Goal: Find specific page/section: Find specific page/section

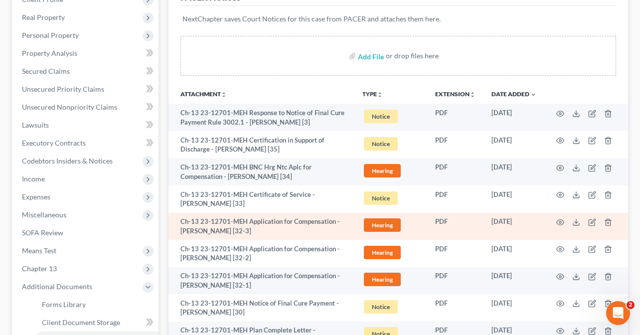
scroll to position [150, 0]
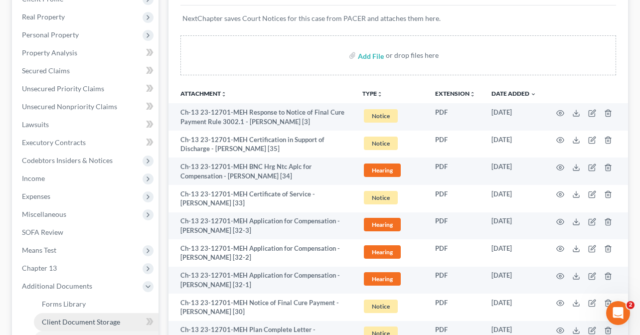
click at [72, 314] on link "Client Document Storage" at bounding box center [96, 322] width 125 height 18
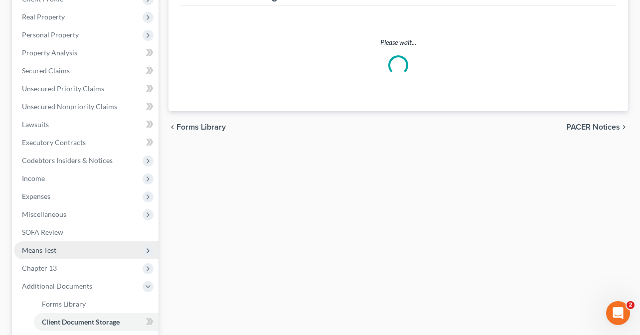
select select "9"
select select "19"
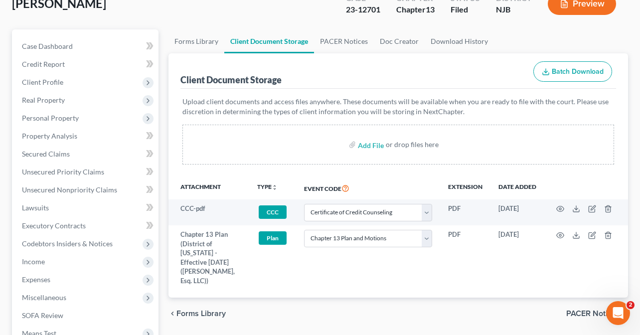
scroll to position [302, 0]
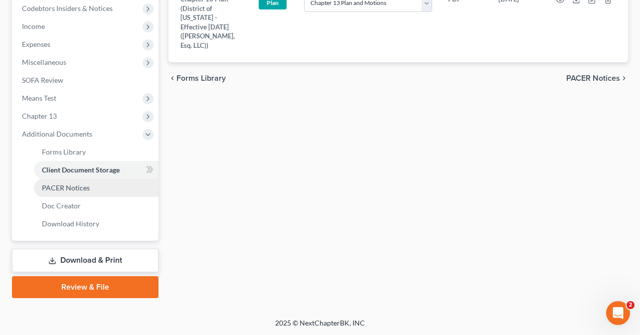
click at [75, 182] on link "PACER Notices" at bounding box center [96, 188] width 125 height 18
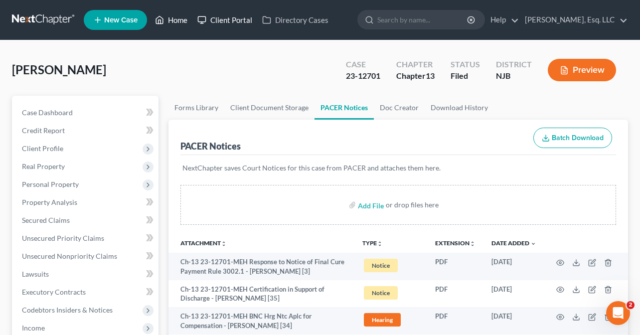
click at [185, 21] on link "Home" at bounding box center [171, 20] width 42 height 18
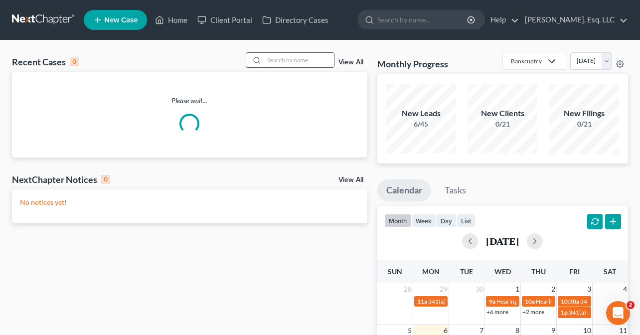
click at [276, 62] on input "search" at bounding box center [299, 60] width 70 height 14
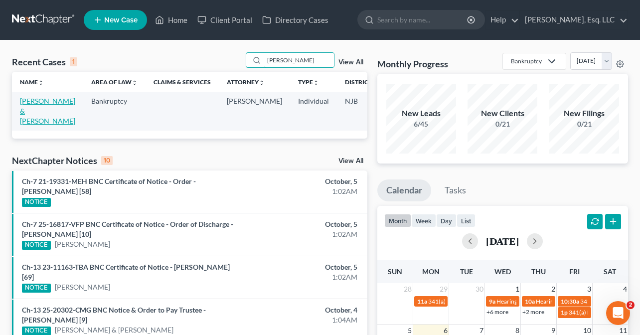
type input "[PERSON_NAME]"
click at [48, 109] on link "[PERSON_NAME] & [PERSON_NAME]" at bounding box center [47, 111] width 55 height 28
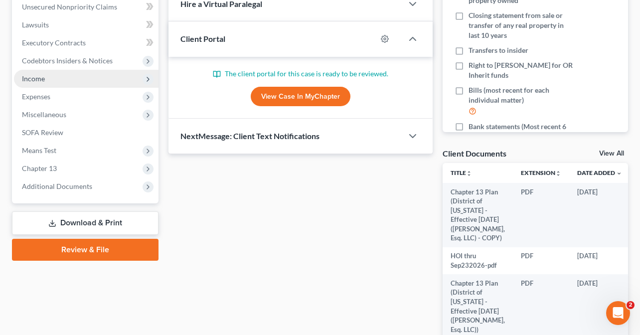
scroll to position [150, 0]
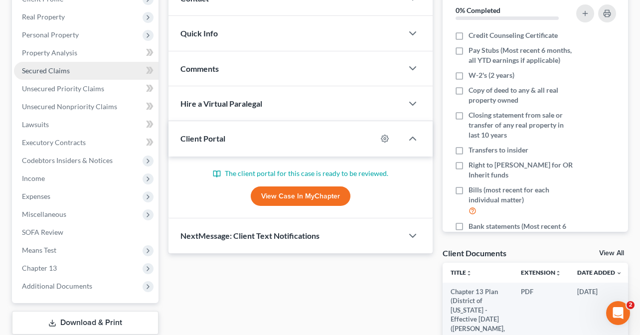
click at [52, 66] on span "Secured Claims" at bounding box center [46, 70] width 48 height 8
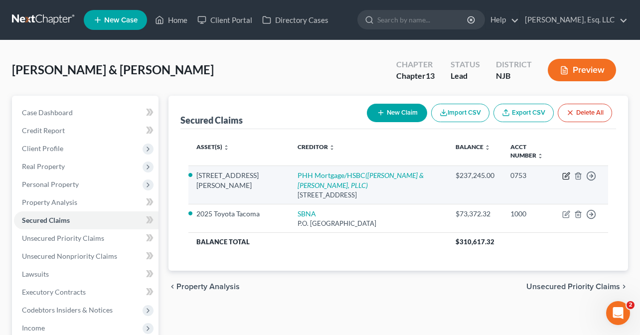
click at [566, 174] on icon "button" at bounding box center [566, 177] width 6 height 6
select select "33"
select select "2"
select select "0"
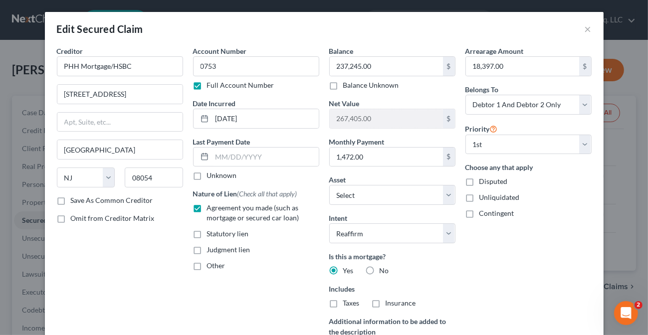
click at [579, 27] on div "Edit Secured Claim ×" at bounding box center [324, 29] width 559 height 34
click at [586, 28] on button "×" at bounding box center [588, 29] width 7 height 12
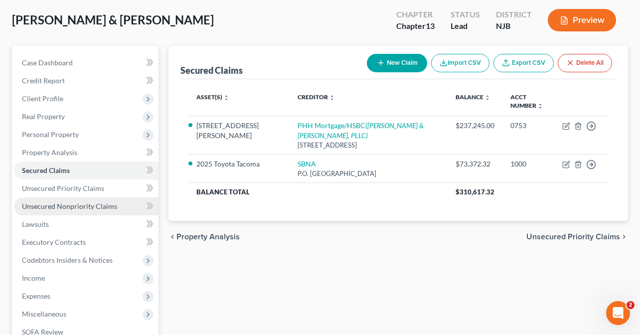
click at [90, 208] on span "Unsecured Nonpriority Claims" at bounding box center [69, 206] width 95 height 8
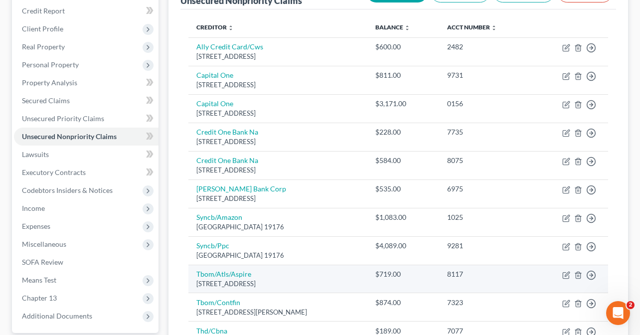
scroll to position [100, 0]
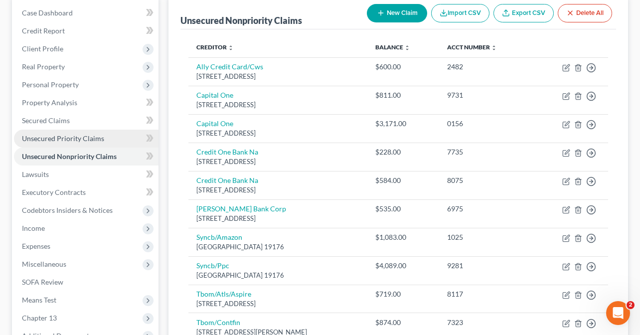
click at [84, 139] on span "Unsecured Priority Claims" at bounding box center [63, 138] width 82 height 8
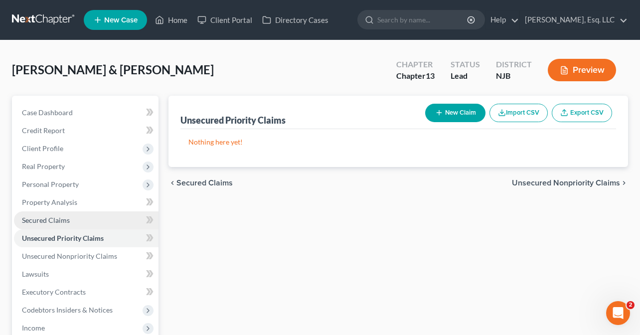
click at [61, 218] on span "Secured Claims" at bounding box center [46, 220] width 48 height 8
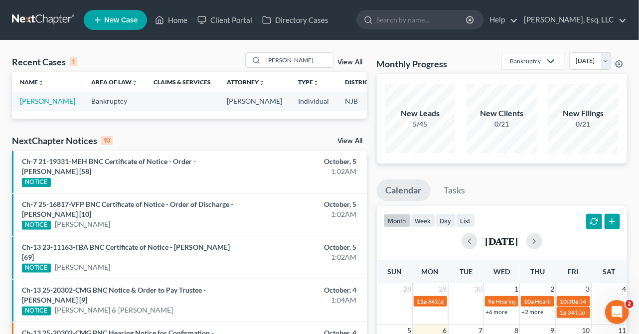
scroll to position [284, 0]
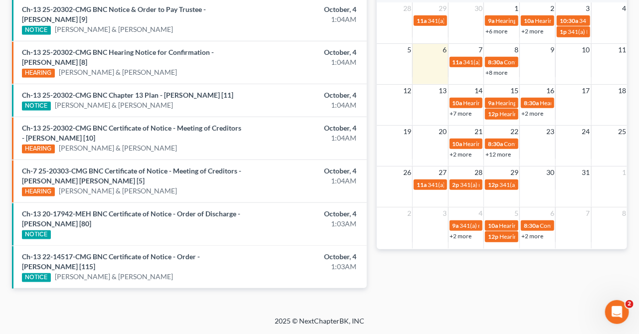
click at [220, 317] on div "2025 © NextChapterBK, INC" at bounding box center [319, 325] width 569 height 18
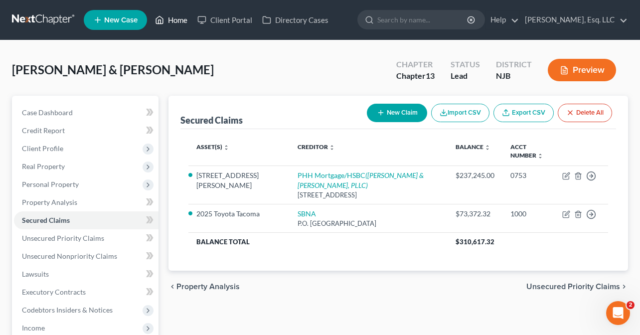
drag, startPoint x: 171, startPoint y: 19, endPoint x: 225, endPoint y: 36, distance: 57.1
click at [171, 19] on link "Home" at bounding box center [171, 20] width 42 height 18
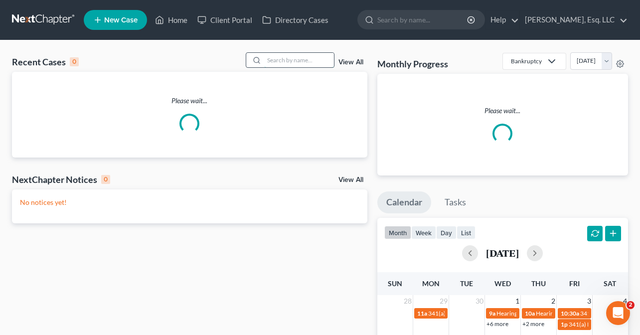
click at [291, 61] on input "search" at bounding box center [299, 60] width 70 height 14
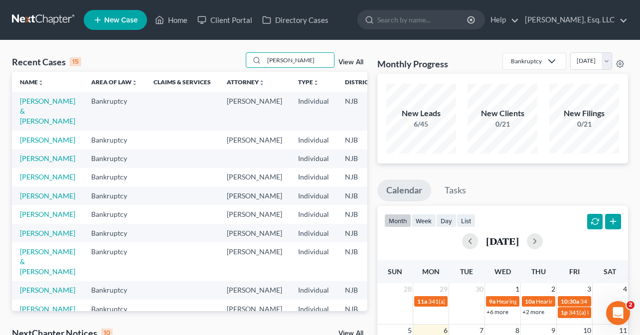
type input "garcia"
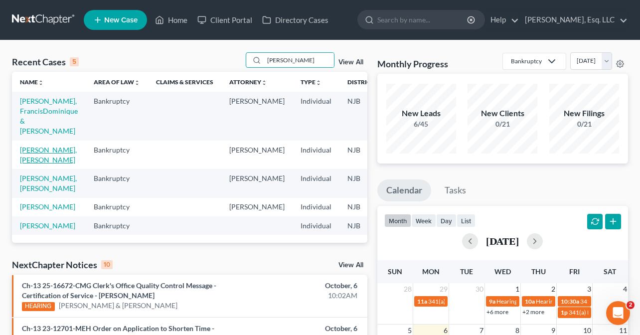
click at [35, 146] on link "Garcia-Santana, Jonelva" at bounding box center [48, 155] width 57 height 18
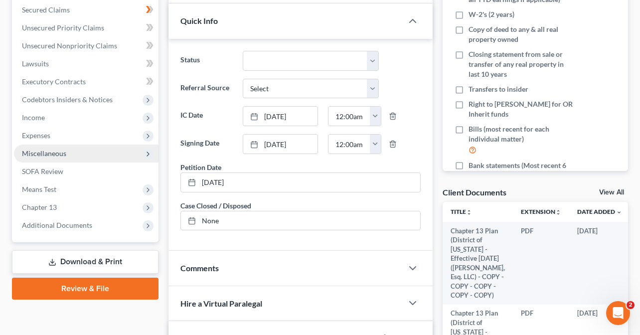
scroll to position [299, 0]
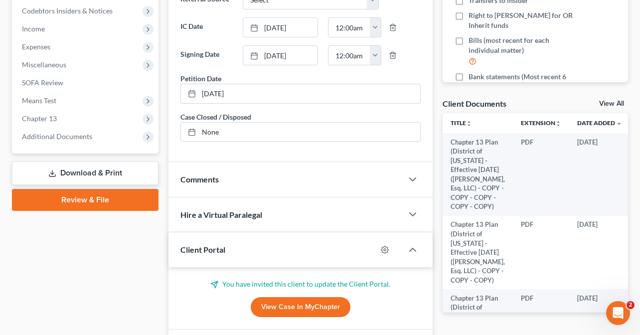
click at [72, 139] on span "Additional Documents" at bounding box center [57, 136] width 70 height 8
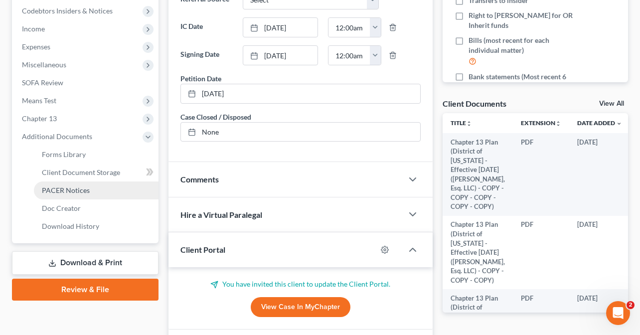
click at [76, 187] on span "PACER Notices" at bounding box center [66, 190] width 48 height 8
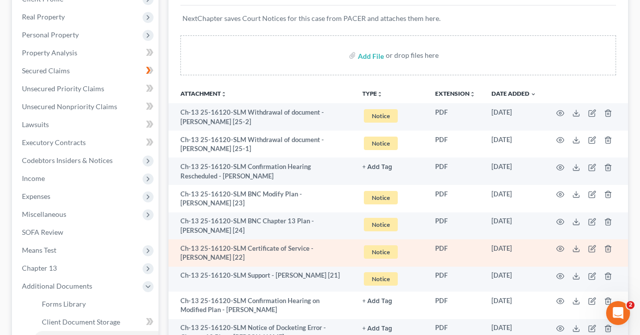
scroll to position [249, 0]
